Goal: Task Accomplishment & Management: Use online tool/utility

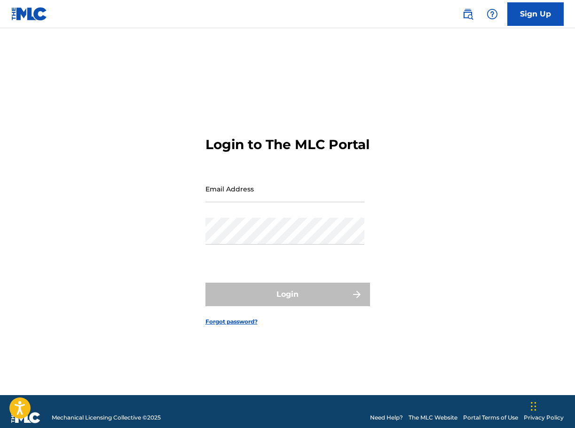
click at [247, 194] on input "Email Address" at bounding box center [284, 188] width 159 height 27
type input "[EMAIL_ADDRESS][DOMAIN_NAME]"
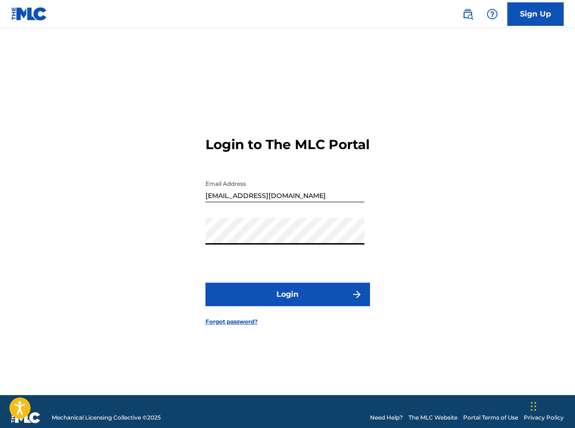
click at [296, 302] on button "Login" at bounding box center [287, 293] width 164 height 23
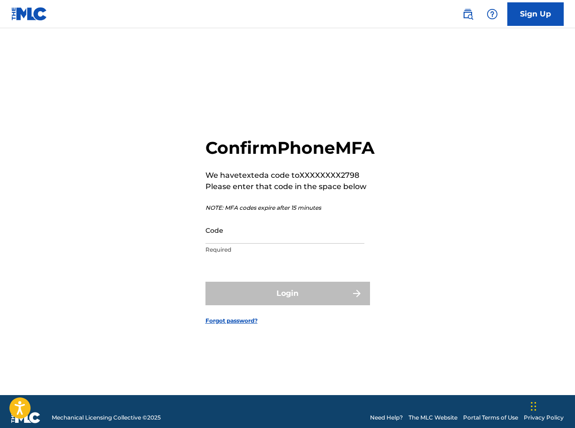
click at [249, 240] on input "Code" at bounding box center [284, 230] width 159 height 27
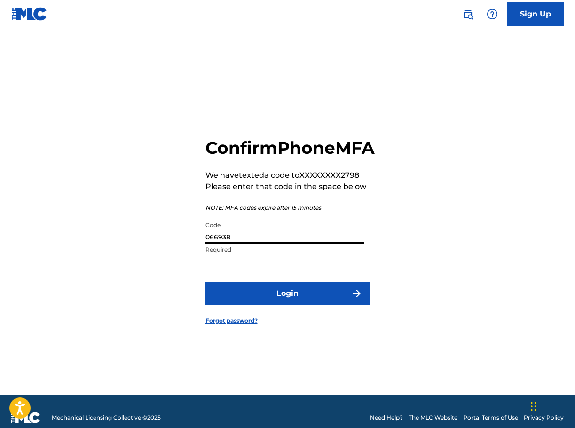
type input "066938"
click at [277, 301] on button "Login" at bounding box center [287, 292] width 164 height 23
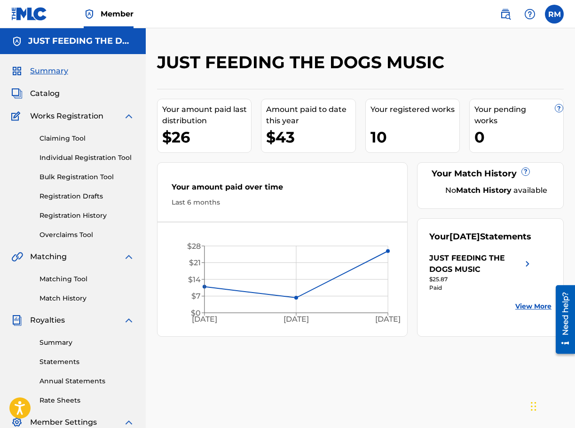
click at [56, 138] on link "Claiming Tool" at bounding box center [86, 138] width 95 height 10
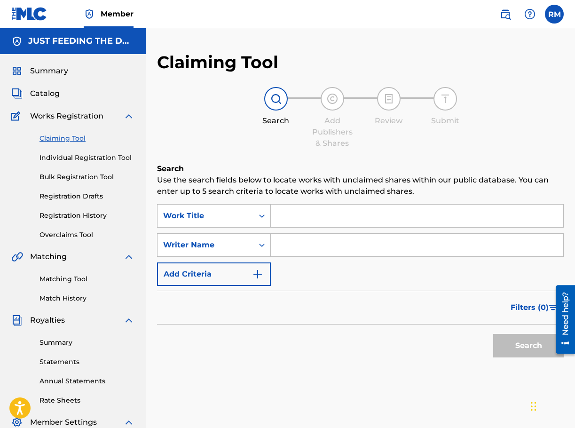
click at [291, 215] on input "Search Form" at bounding box center [417, 215] width 292 height 23
click at [316, 214] on input "Search Form" at bounding box center [417, 215] width 292 height 23
type input "s"
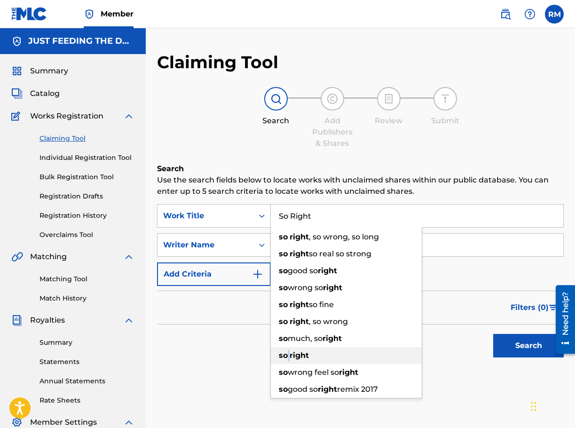
click at [289, 356] on span "Search Form" at bounding box center [289, 355] width 2 height 9
type input "so right"
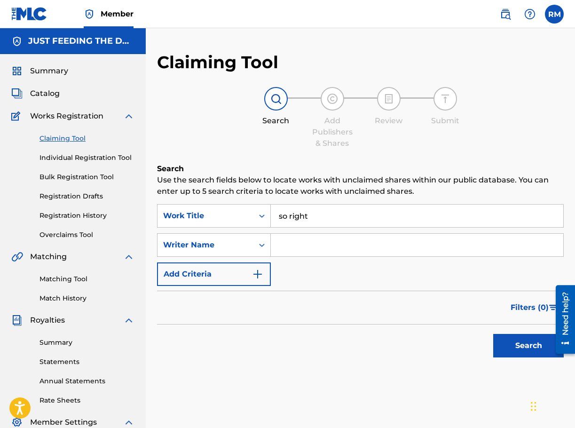
click at [292, 248] on input "Search Form" at bounding box center [417, 245] width 292 height 23
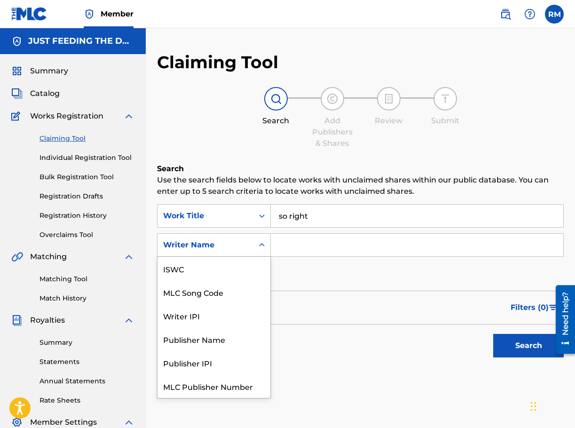
click at [264, 246] on icon "Search Form" at bounding box center [261, 244] width 9 height 9
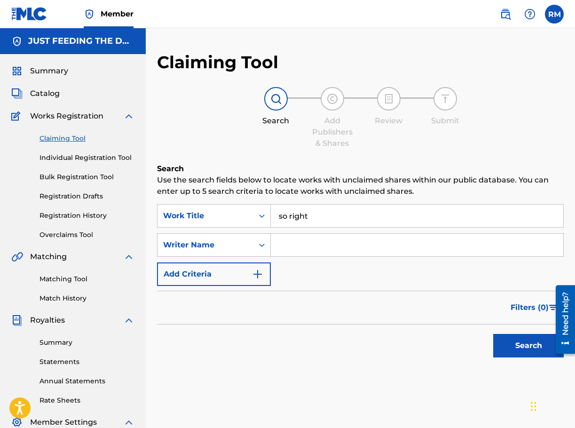
click at [285, 242] on input "Search Form" at bounding box center [417, 245] width 292 height 23
type input "[PERSON_NAME]"
drag, startPoint x: 283, startPoint y: 225, endPoint x: 284, endPoint y: 219, distance: 5.8
click at [284, 222] on input "so right" at bounding box center [417, 215] width 292 height 23
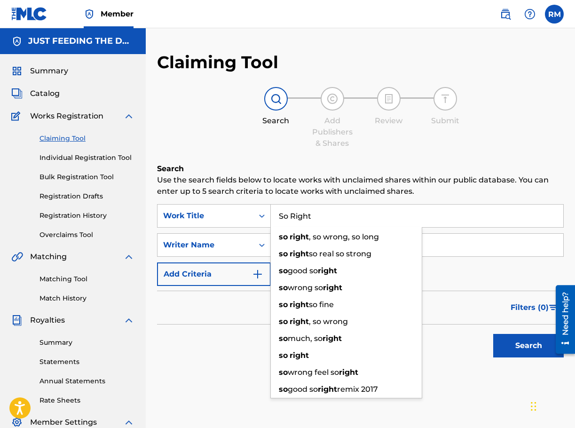
click at [448, 211] on input "So Right" at bounding box center [417, 215] width 292 height 23
click at [448, 212] on input "So Right" at bounding box center [417, 215] width 292 height 23
type input "So Right"
click at [472, 252] on input "[PERSON_NAME]" at bounding box center [417, 245] width 292 height 23
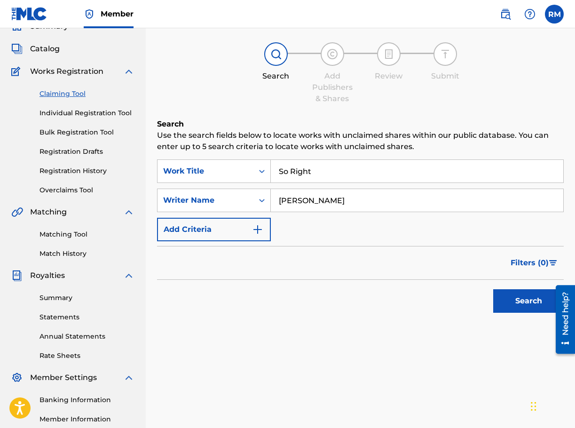
scroll to position [47, 0]
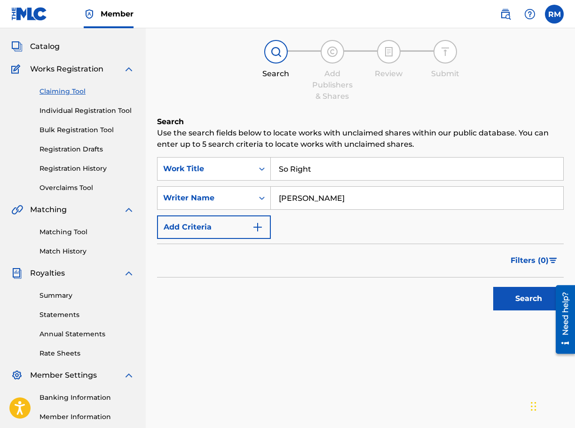
click at [525, 304] on button "Search" at bounding box center [528, 298] width 70 height 23
drag, startPoint x: 304, startPoint y: 196, endPoint x: 265, endPoint y: 197, distance: 39.0
click at [265, 197] on div "SearchWithCriteriac821da28-03e1-4ff8-afaf-18cbb7989140 Writer Name [PERSON_NAME]" at bounding box center [360, 197] width 406 height 23
click at [521, 298] on button "Search" at bounding box center [528, 298] width 70 height 23
drag, startPoint x: 353, startPoint y: 196, endPoint x: 250, endPoint y: 200, distance: 102.9
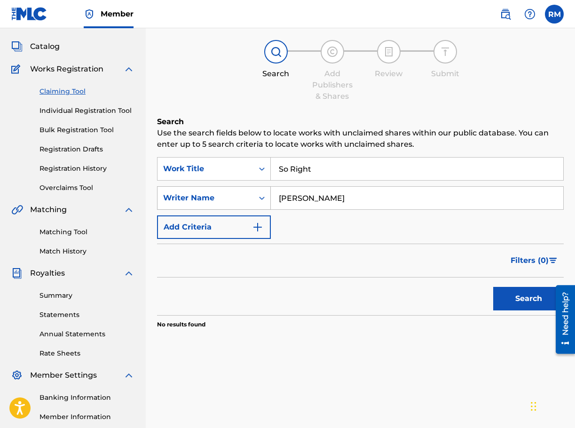
click at [250, 200] on div "SearchWithCriteriac821da28-03e1-4ff8-afaf-18cbb7989140 Writer Name [PERSON_NAME]" at bounding box center [360, 197] width 406 height 23
type input "[PERSON_NAME]"
click at [509, 299] on button "Search" at bounding box center [528, 298] width 70 height 23
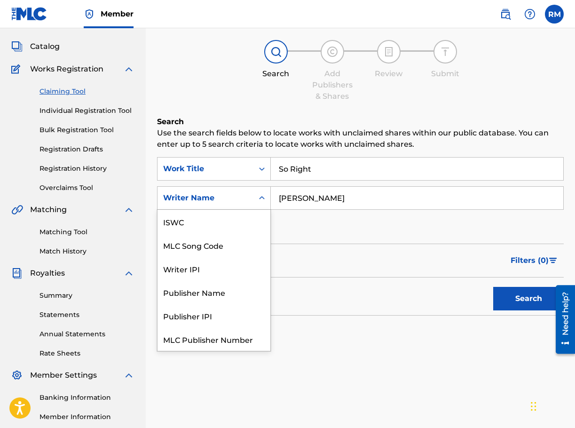
click at [259, 198] on icon "Search Form" at bounding box center [261, 197] width 9 height 9
click at [360, 196] on input "[PERSON_NAME]" at bounding box center [417, 198] width 292 height 23
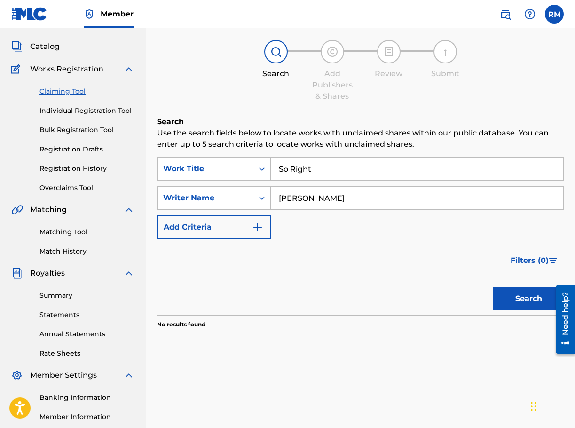
click at [557, 14] on label at bounding box center [554, 14] width 19 height 19
click at [554, 14] on input "RM [PERSON_NAME] [EMAIL_ADDRESS][DOMAIN_NAME] Notification Preferences Profile …" at bounding box center [554, 14] width 0 height 0
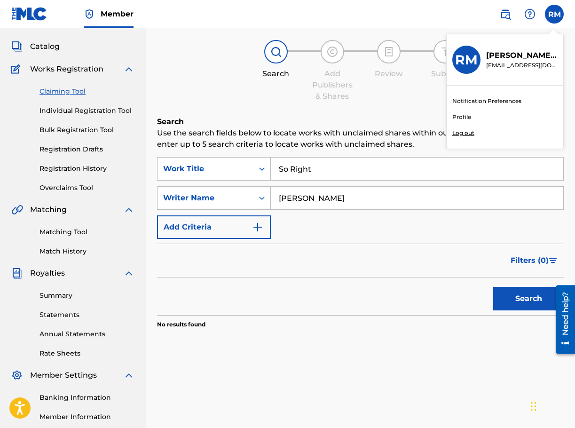
click at [461, 132] on p "Log out" at bounding box center [463, 133] width 22 height 8
click at [554, 14] on input "RM [PERSON_NAME] [EMAIL_ADDRESS][DOMAIN_NAME] Notification Preferences Profile …" at bounding box center [554, 14] width 0 height 0
